Goal: Transaction & Acquisition: Purchase product/service

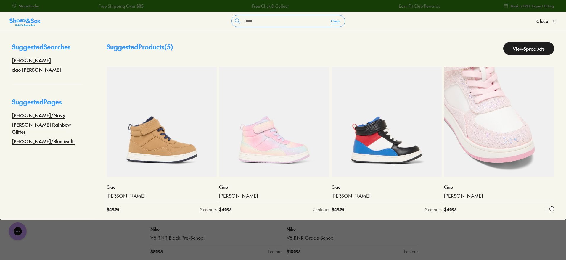
type input "*****"
click at [518, 128] on img at bounding box center [499, 122] width 110 height 110
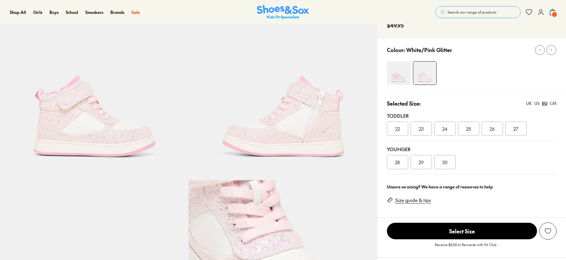
scroll to position [370, 0]
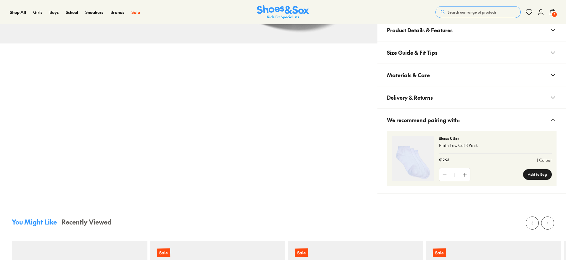
click at [410, 77] on span "Materials & Care" at bounding box center [408, 74] width 43 height 17
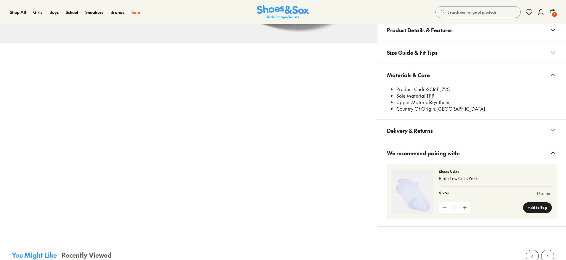
scroll to position [0, 0]
select select "*"
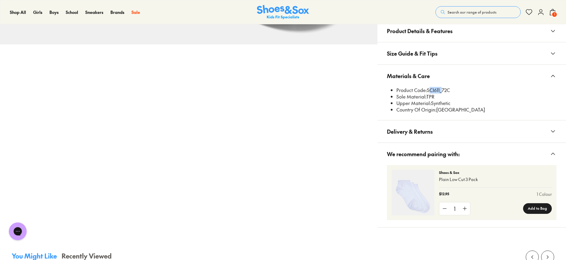
drag, startPoint x: 437, startPoint y: 89, endPoint x: 428, endPoint y: 91, distance: 8.7
click at [428, 91] on li "Product Code: SCI611_72C" at bounding box center [477, 90] width 160 height 7
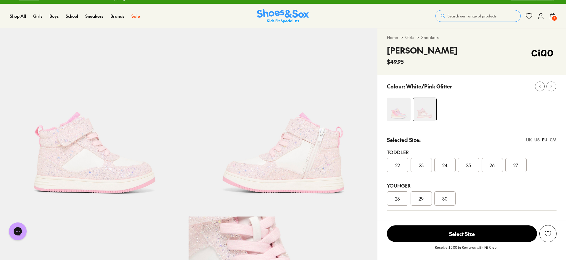
scroll to position [0, 0]
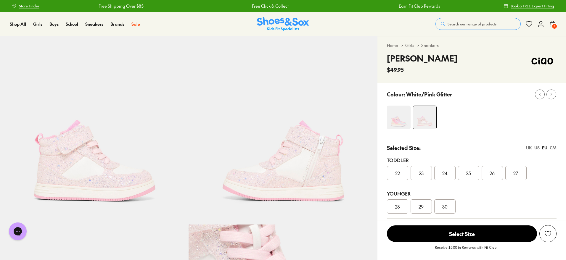
click at [458, 81] on div "Home > Girls > Sneakers [PERSON_NAME] $49.95" at bounding box center [472, 59] width 189 height 47
